Goal: Information Seeking & Learning: Learn about a topic

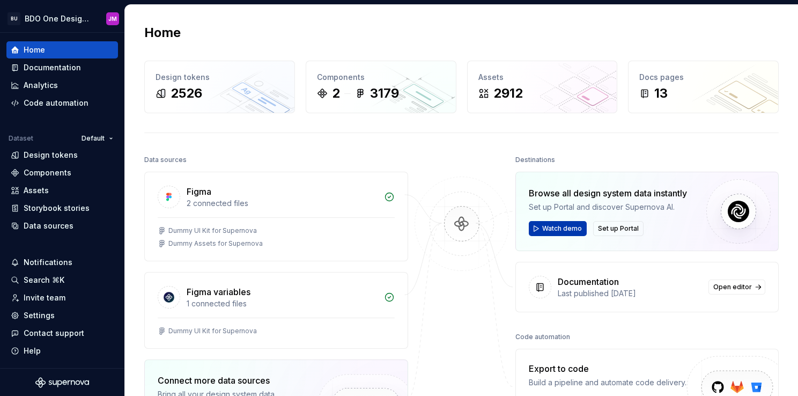
click at [553, 228] on span "Watch demo" at bounding box center [562, 228] width 40 height 9
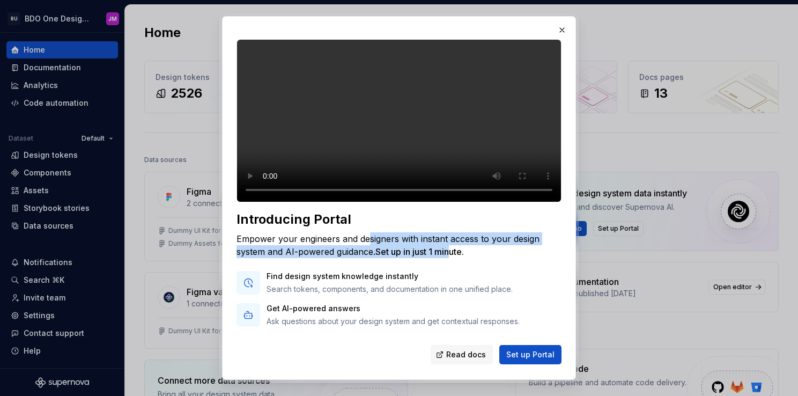
drag, startPoint x: 370, startPoint y: 261, endPoint x: 454, endPoint y: 282, distance: 87.2
click at [454, 282] on div "Introducing Portal Empower your engineers and designers with instant access to …" at bounding box center [399, 269] width 325 height 116
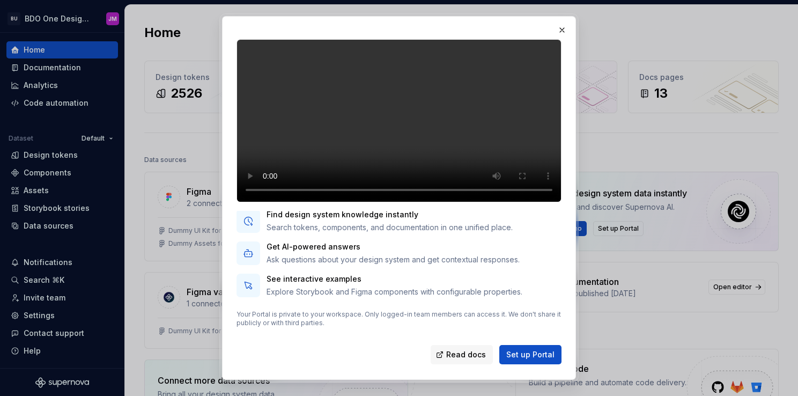
scroll to position [82, 0]
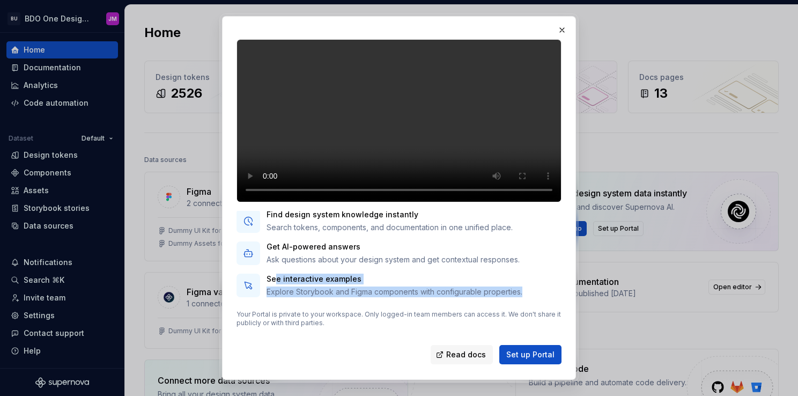
drag, startPoint x: 274, startPoint y: 280, endPoint x: 524, endPoint y: 298, distance: 251.2
click at [524, 298] on div "Introducing Portal Empower your engineers and designers with instant access to …" at bounding box center [399, 269] width 325 height 116
drag, startPoint x: 524, startPoint y: 298, endPoint x: 378, endPoint y: 285, distance: 147.0
click at [378, 285] on div "See interactive examples Explore Storybook and Figma components with configurab…" at bounding box center [395, 286] width 256 height 24
click at [376, 284] on p "See interactive examples" at bounding box center [395, 279] width 256 height 11
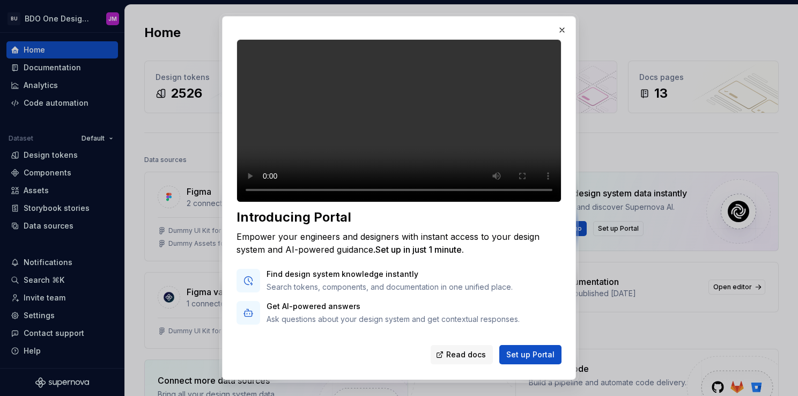
scroll to position [0, 0]
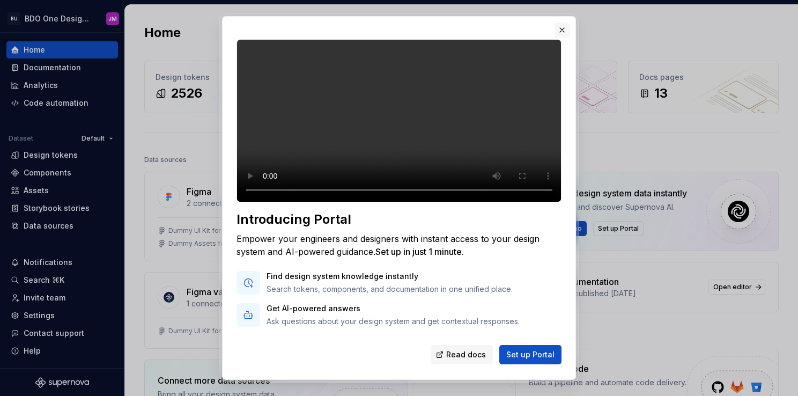
click at [563, 29] on button "button" at bounding box center [562, 30] width 15 height 15
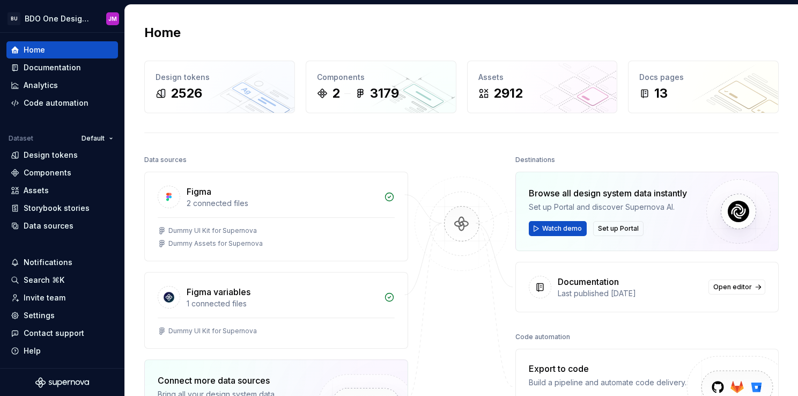
click at [386, 155] on div "Data sources" at bounding box center [276, 159] width 264 height 15
click at [572, 232] on button "Watch demo" at bounding box center [558, 228] width 58 height 15
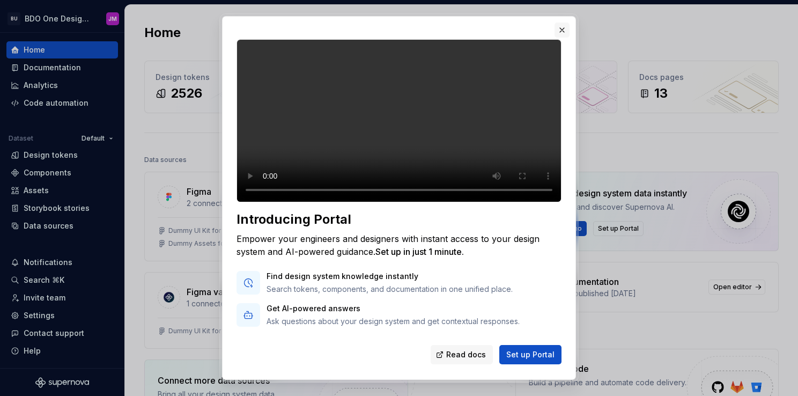
click at [564, 26] on button "button" at bounding box center [562, 30] width 15 height 15
